Goal: Find specific page/section: Find specific page/section

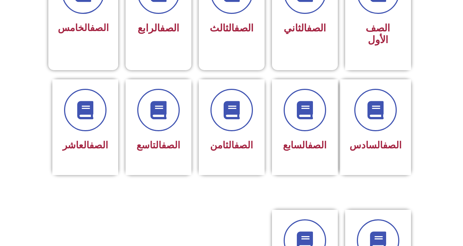
scroll to position [256, 0]
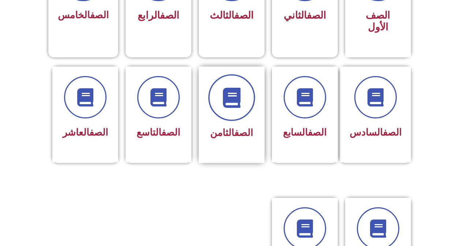
click at [231, 75] on span at bounding box center [231, 97] width 47 height 47
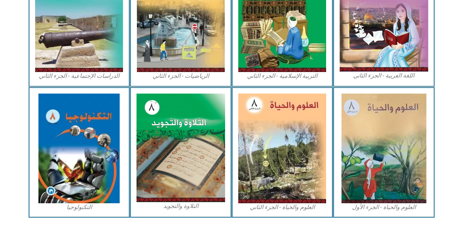
scroll to position [406, 0]
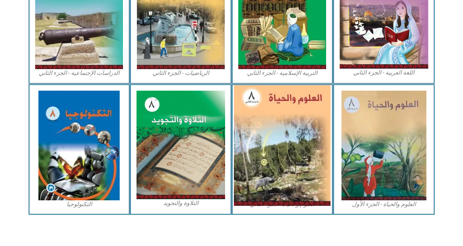
click at [284, 129] on img at bounding box center [282, 145] width 97 height 121
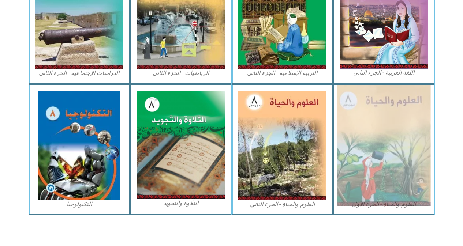
click at [395, 127] on img at bounding box center [383, 145] width 93 height 121
drag, startPoint x: 397, startPoint y: 126, endPoint x: 402, endPoint y: 128, distance: 5.1
click at [402, 128] on img at bounding box center [383, 145] width 93 height 121
click at [400, 128] on img at bounding box center [383, 145] width 93 height 121
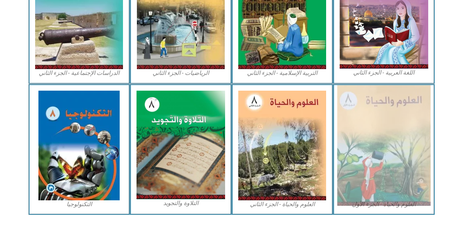
click at [399, 125] on img at bounding box center [383, 145] width 93 height 121
click at [361, 140] on img at bounding box center [383, 145] width 93 height 121
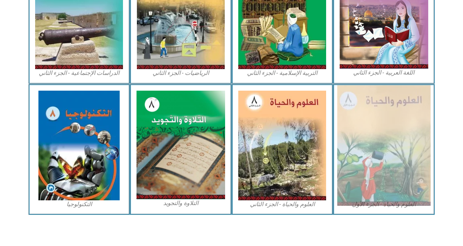
click at [361, 140] on img at bounding box center [383, 145] width 93 height 121
click at [373, 149] on img at bounding box center [383, 145] width 93 height 121
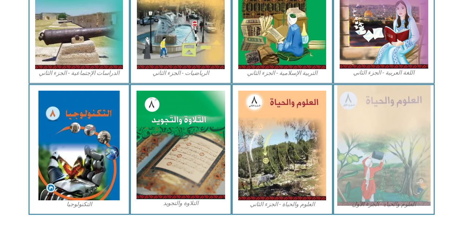
drag, startPoint x: 373, startPoint y: 149, endPoint x: 392, endPoint y: 156, distance: 19.9
click at [392, 156] on img at bounding box center [383, 145] width 93 height 121
click at [391, 155] on img at bounding box center [383, 145] width 93 height 121
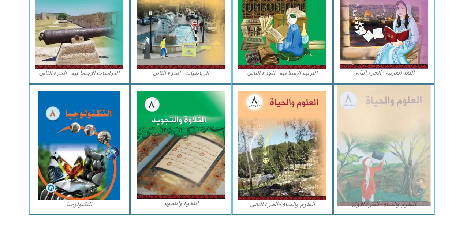
click at [391, 155] on img at bounding box center [383, 145] width 93 height 121
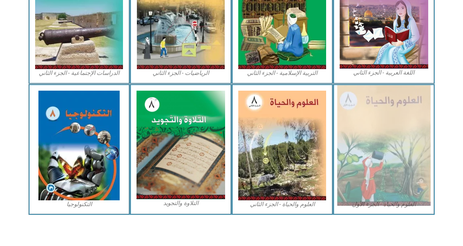
click at [391, 155] on img at bounding box center [383, 145] width 93 height 121
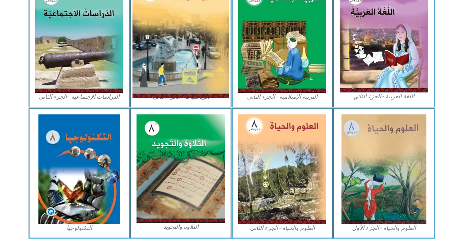
scroll to position [369, 0]
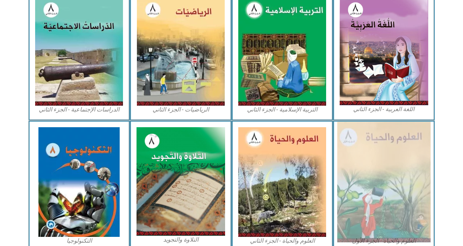
click at [353, 195] on img at bounding box center [383, 182] width 93 height 121
click at [349, 165] on img at bounding box center [383, 182] width 93 height 121
click at [360, 154] on img at bounding box center [383, 182] width 93 height 121
click at [354, 178] on img at bounding box center [383, 182] width 93 height 121
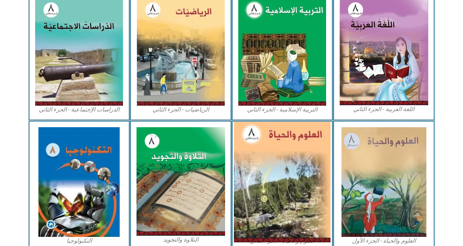
click at [280, 161] on img at bounding box center [282, 182] width 97 height 121
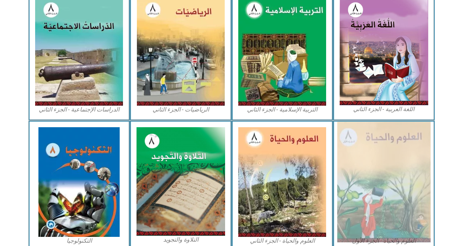
click at [384, 163] on img at bounding box center [383, 182] width 93 height 121
click at [369, 177] on img at bounding box center [383, 182] width 93 height 121
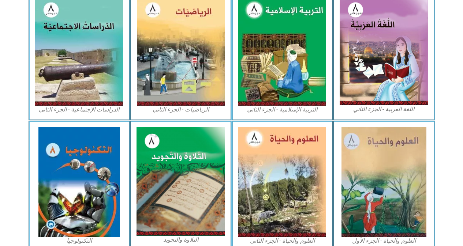
drag, startPoint x: 369, startPoint y: 177, endPoint x: 455, endPoint y: 64, distance: 141.3
click at [455, 64] on section "اللغة العربية - الجزء الثاني التربية [DEMOGRAPHIC_DATA] - الجزء الثاني الرياضيا…" at bounding box center [231, 54] width 463 height 131
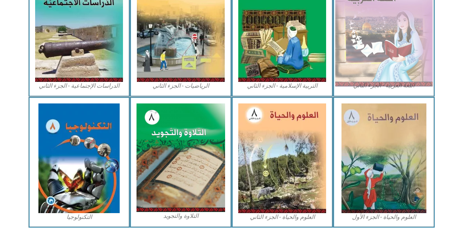
scroll to position [406, 0]
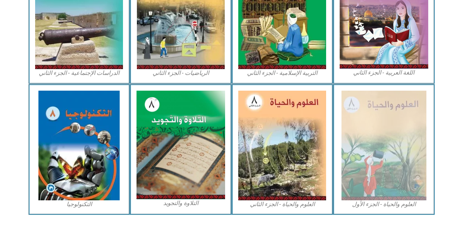
click at [391, 203] on figcaption "العلوم والحياة - الجزء الأول" at bounding box center [384, 205] width 89 height 8
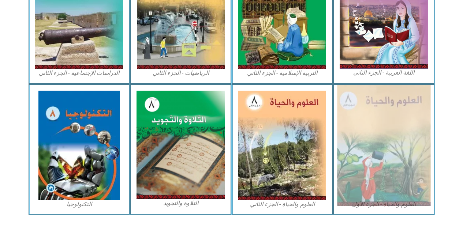
click at [373, 125] on img at bounding box center [383, 145] width 93 height 121
drag, startPoint x: 372, startPoint y: 126, endPoint x: 377, endPoint y: 125, distance: 5.5
click at [373, 126] on img at bounding box center [383, 145] width 93 height 121
click at [396, 125] on img at bounding box center [383, 145] width 93 height 121
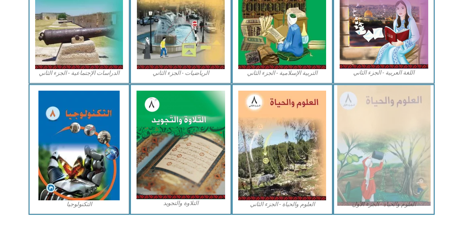
click at [396, 125] on img at bounding box center [383, 145] width 93 height 121
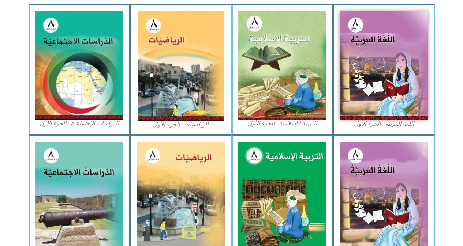
scroll to position [223, 0]
